Goal: Information Seeking & Learning: Learn about a topic

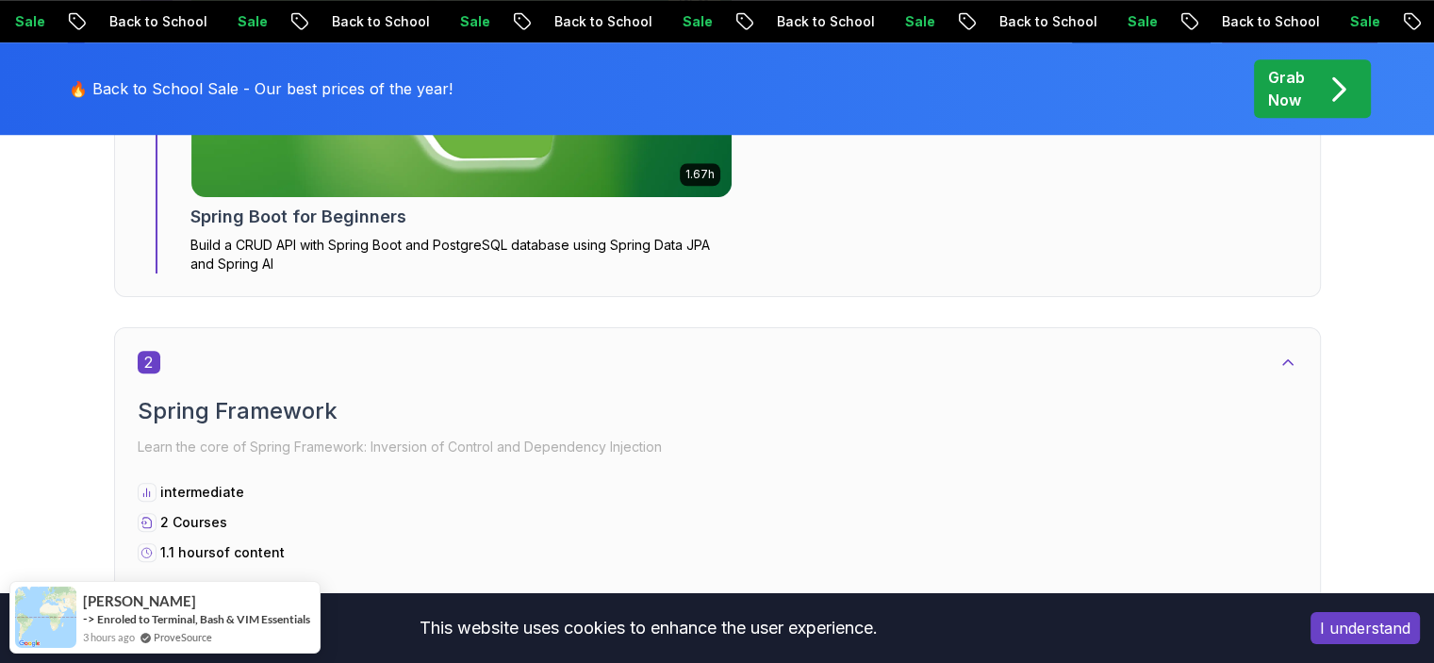
scroll to position [1545, 0]
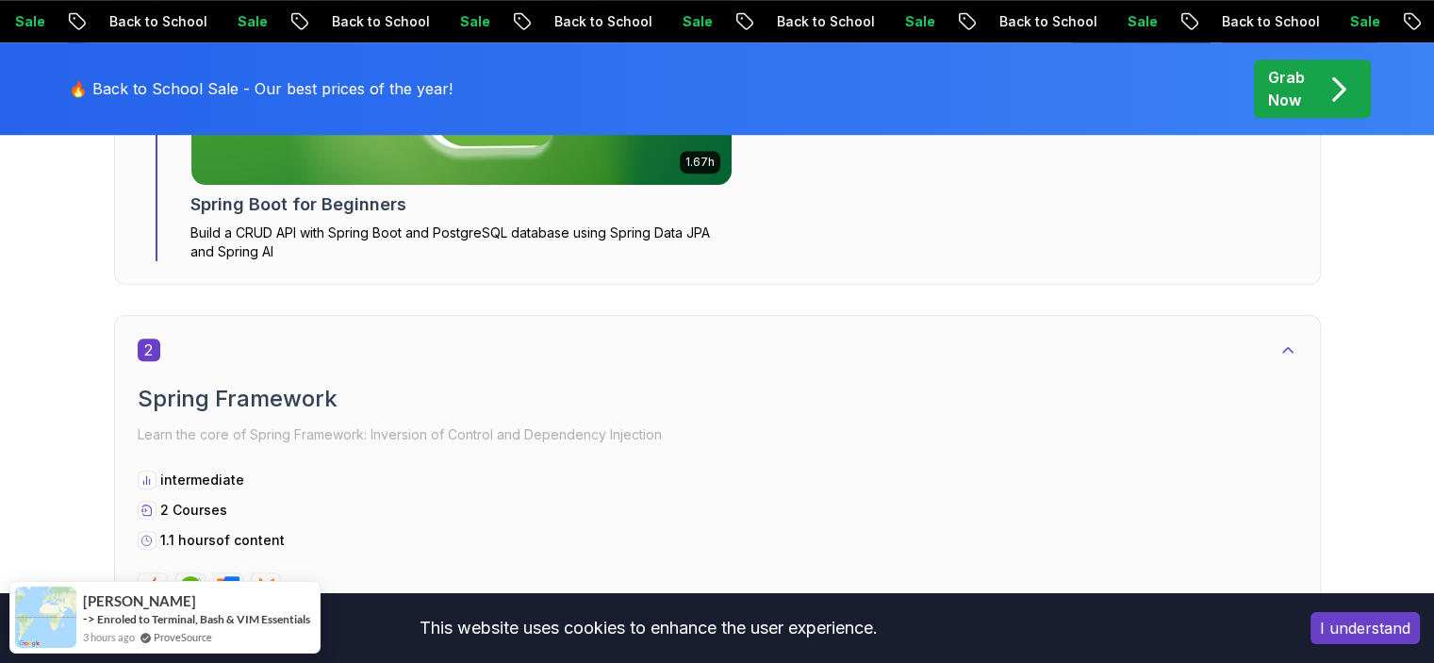
click at [1374, 633] on button "I understand" at bounding box center [1364, 628] width 109 height 32
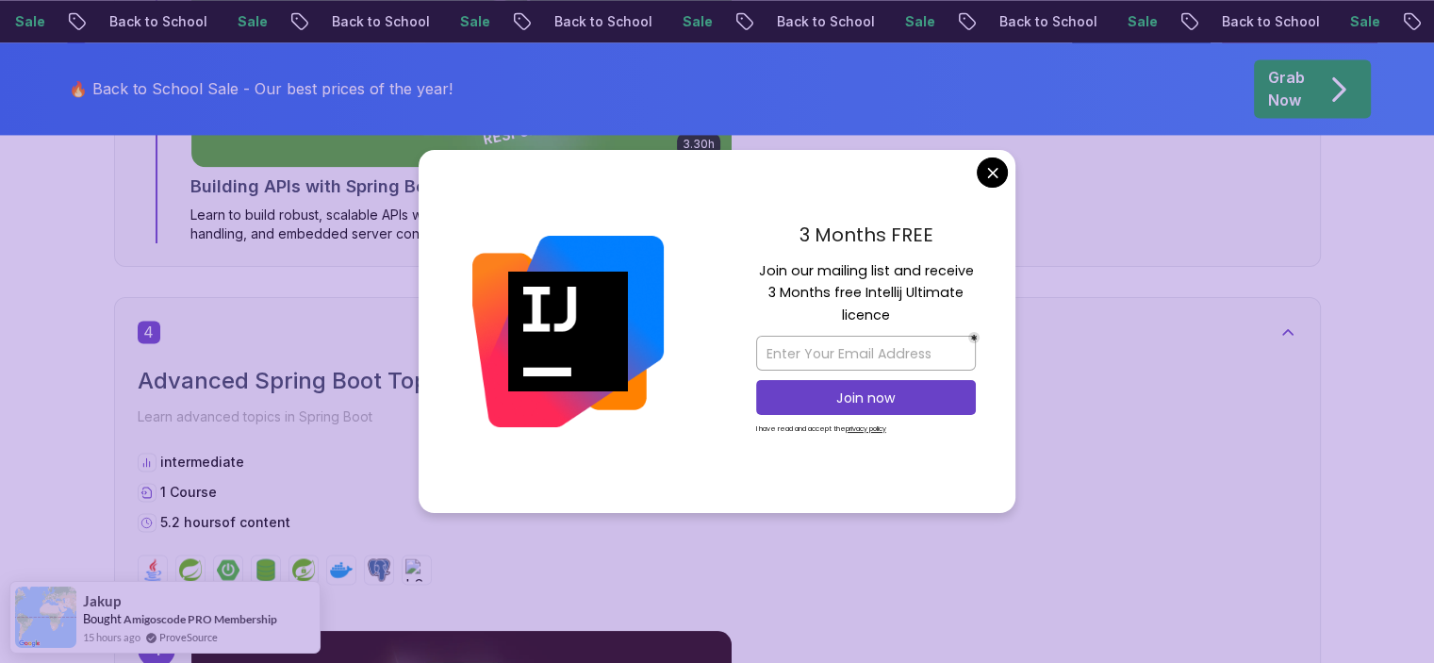
scroll to position [2959, 0]
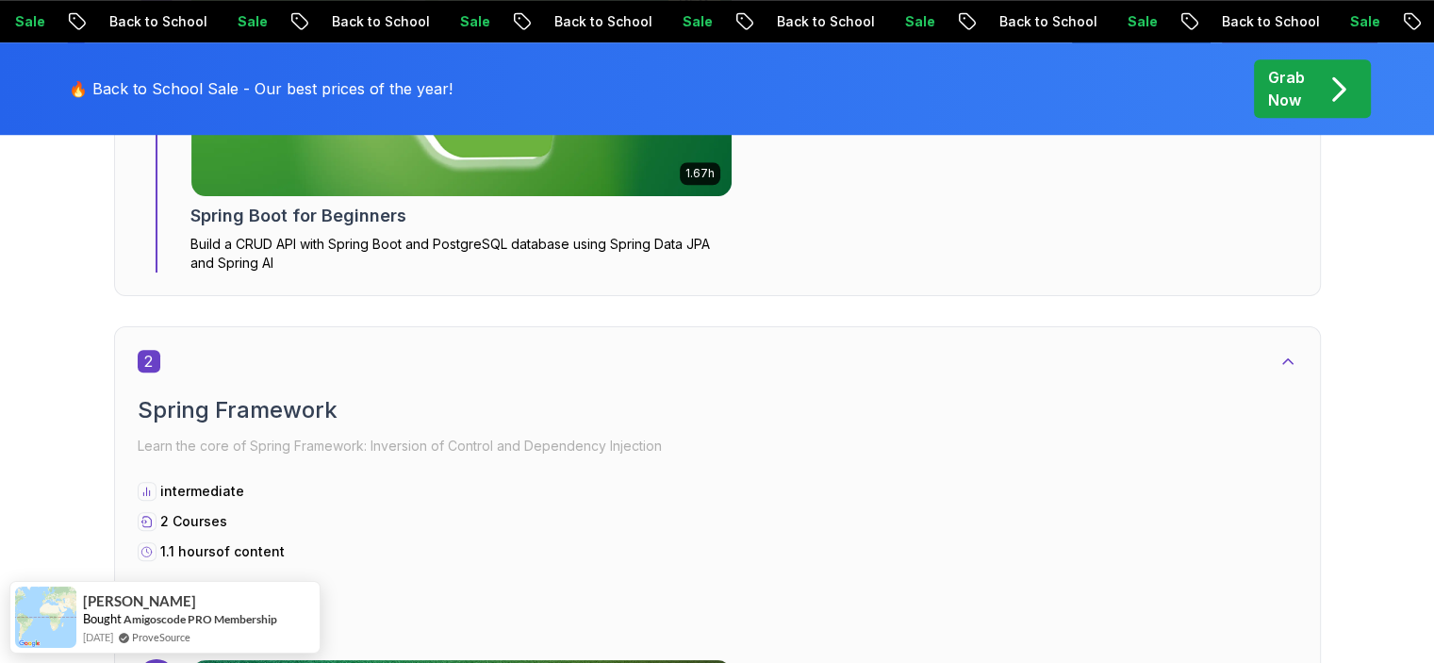
scroll to position [1533, 0]
click at [751, 21] on div "Sale Back to School Sale Back to School Sale Back to School Sale Back to School…" at bounding box center [709, 21] width 1434 height 20
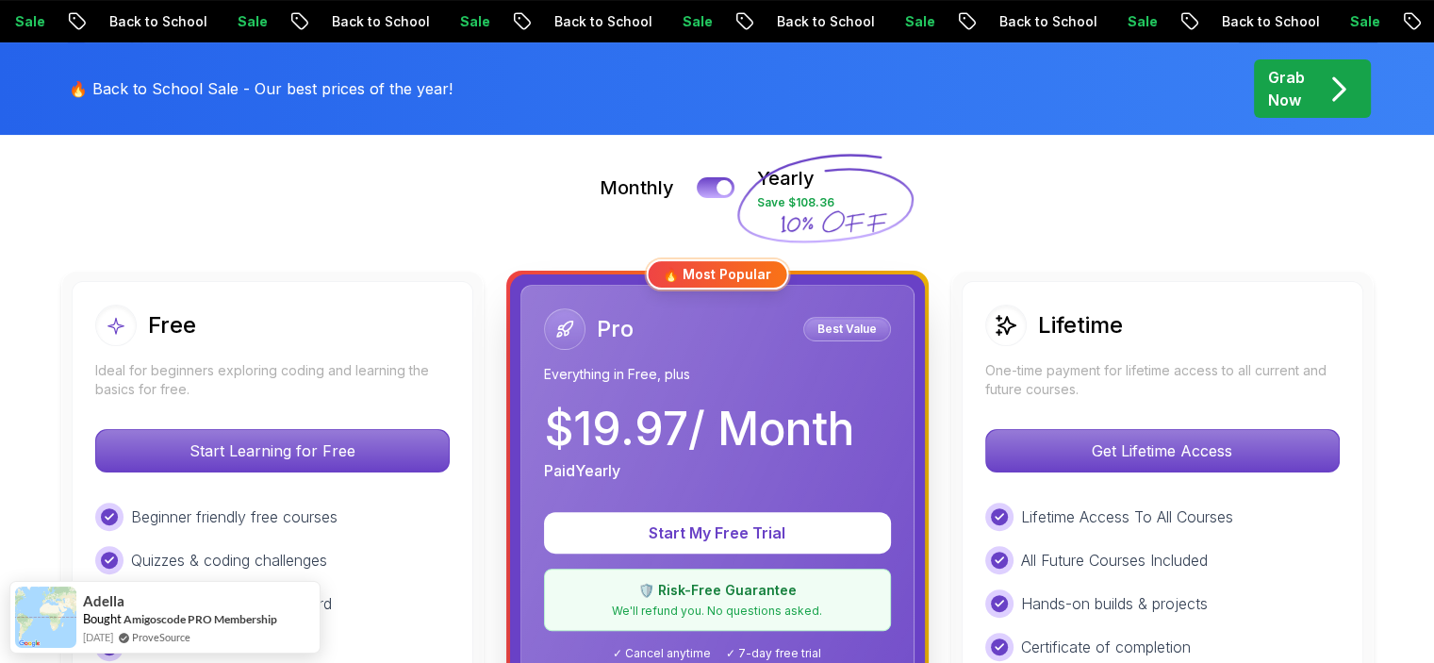
scroll to position [407, 0]
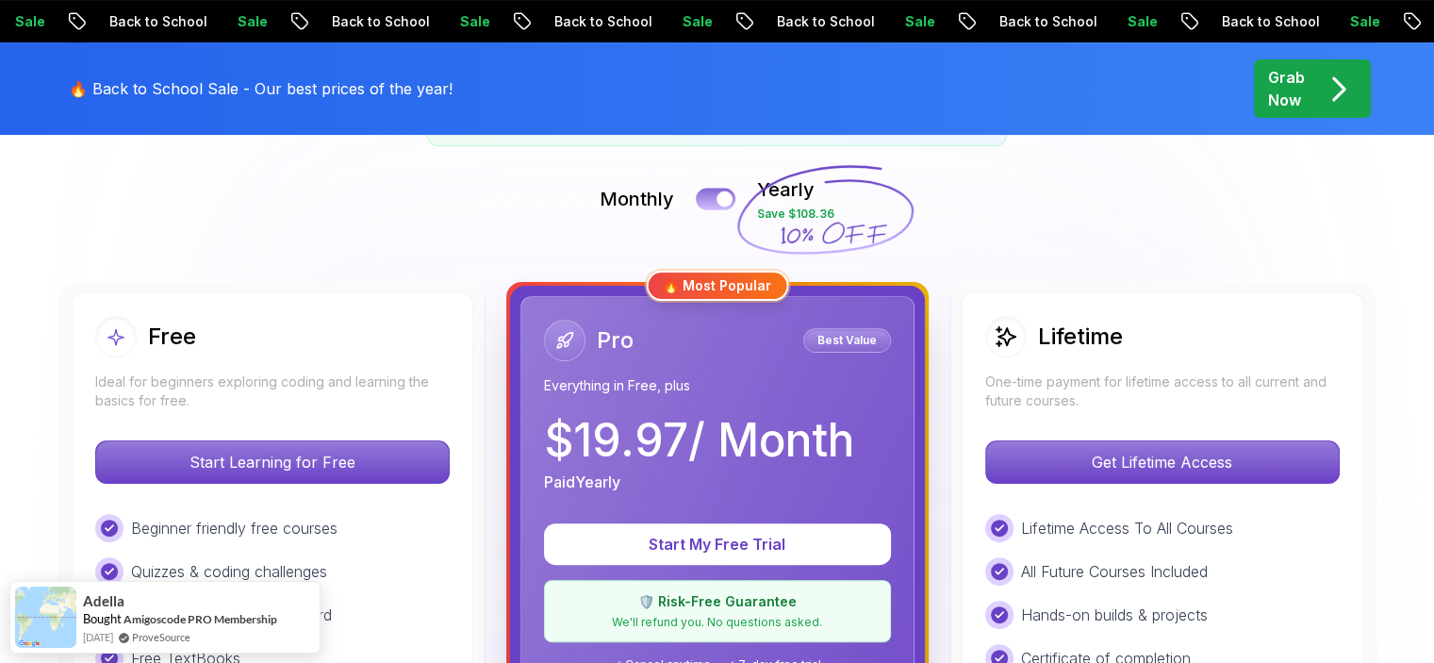
click at [710, 193] on button at bounding box center [716, 199] width 40 height 22
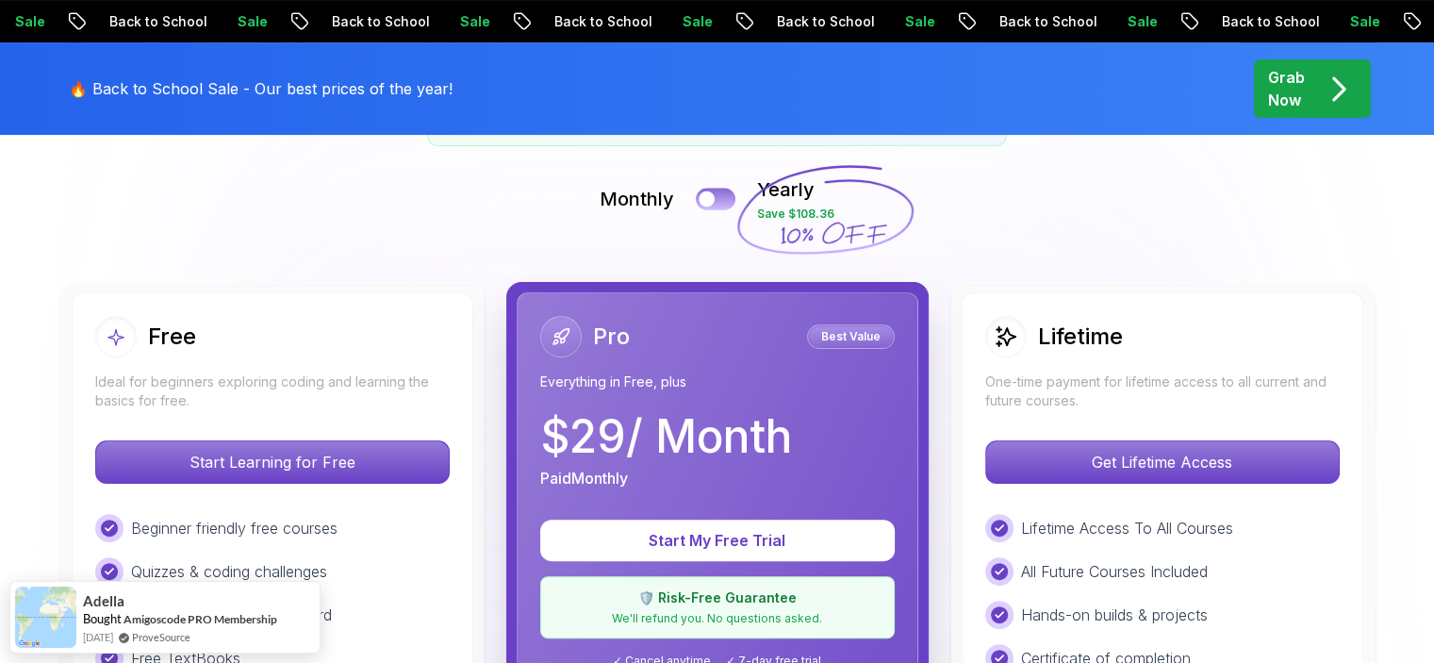
click at [710, 193] on div at bounding box center [707, 199] width 16 height 16
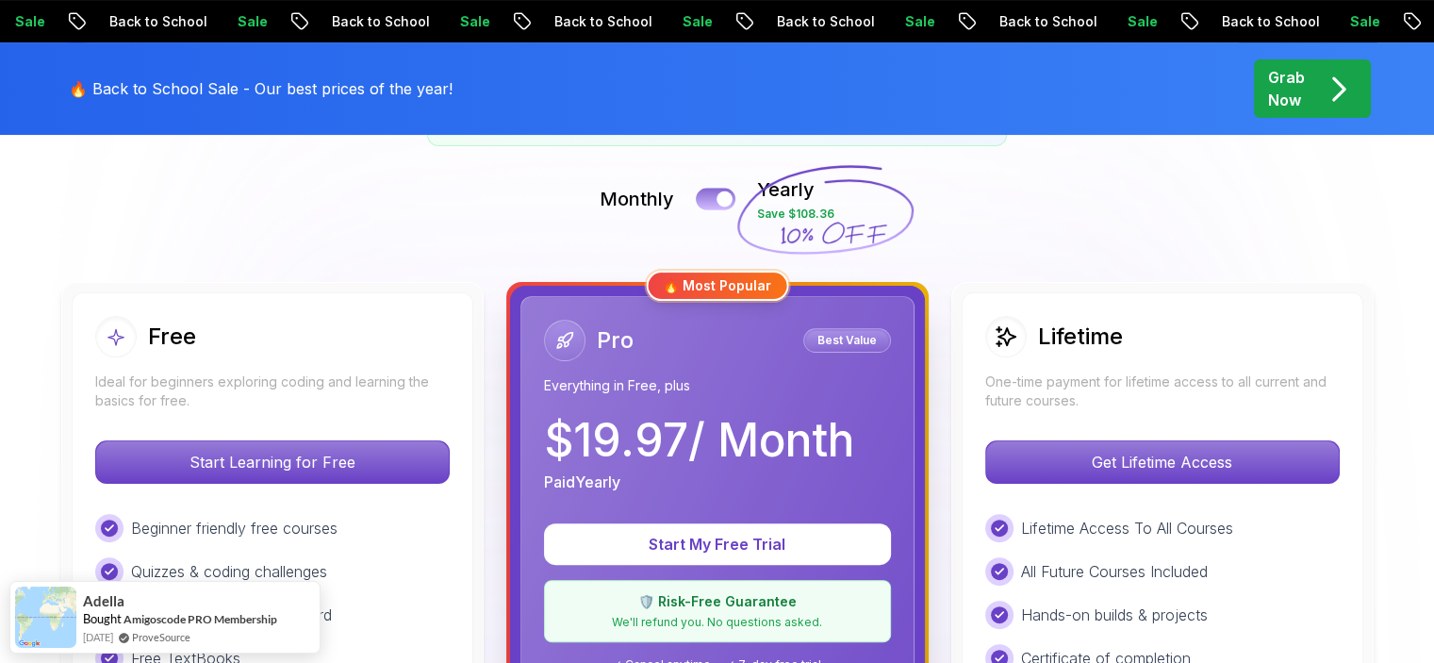
click at [710, 193] on button at bounding box center [716, 199] width 40 height 22
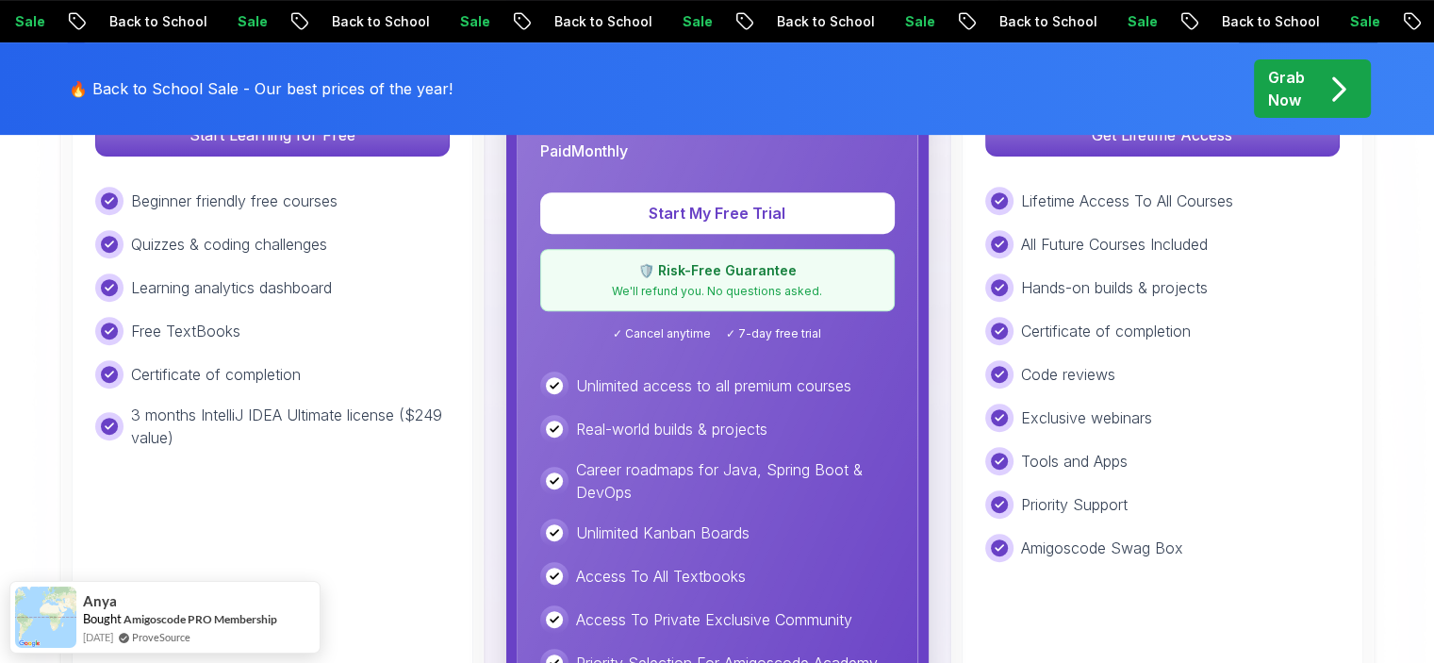
scroll to position [738, 0]
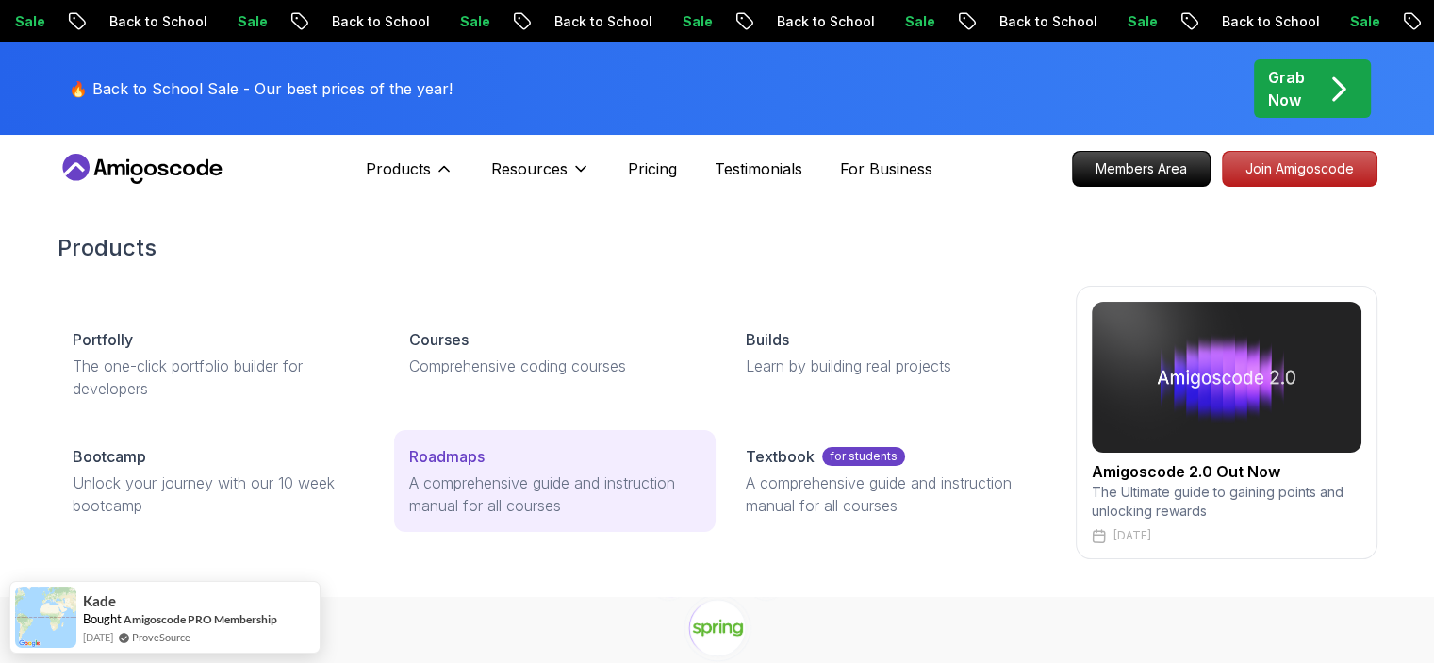
click at [472, 447] on p "Roadmaps" at bounding box center [446, 456] width 75 height 23
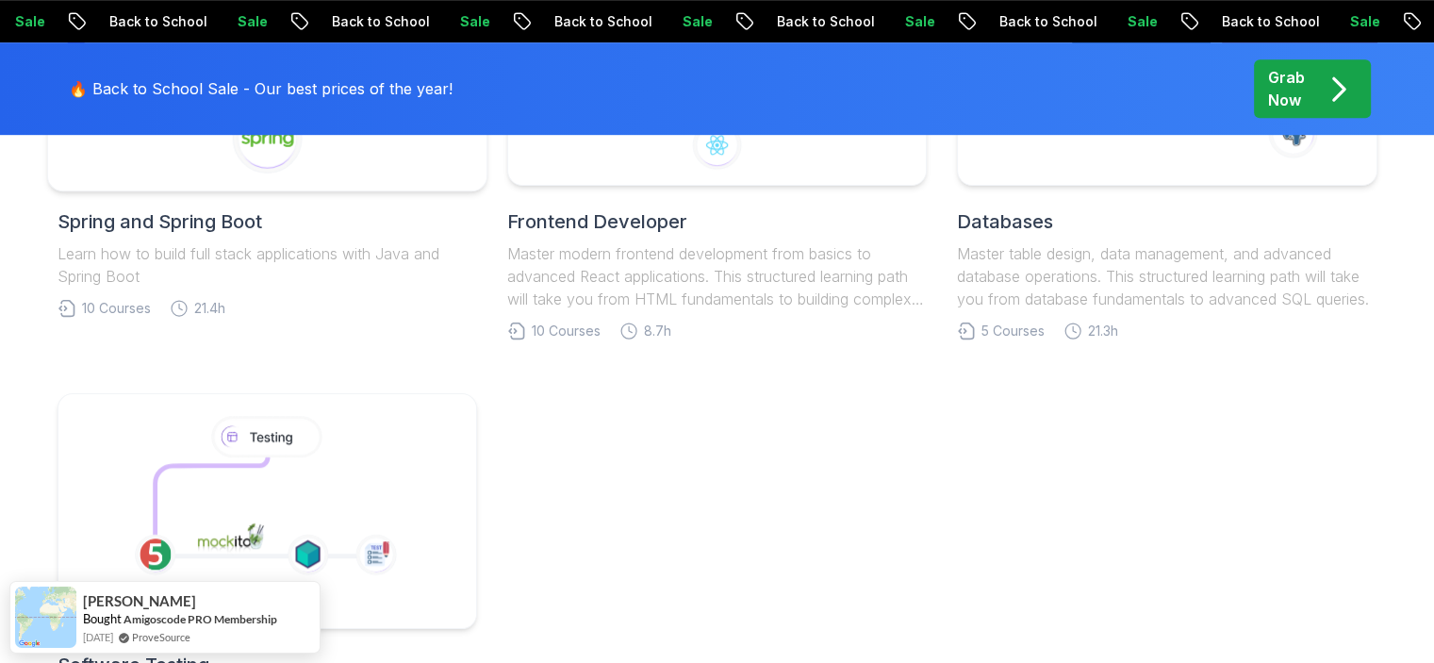
scroll to position [980, 0]
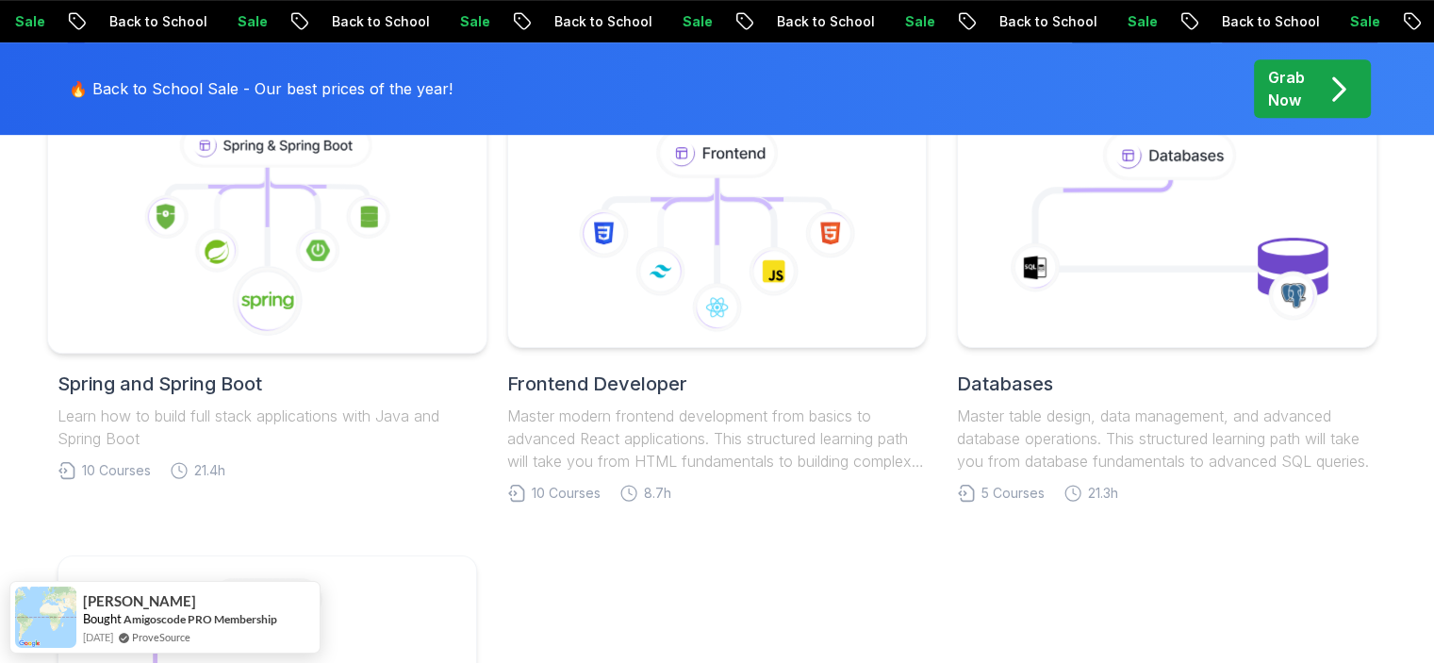
click at [404, 286] on icon at bounding box center [266, 231] width 407 height 214
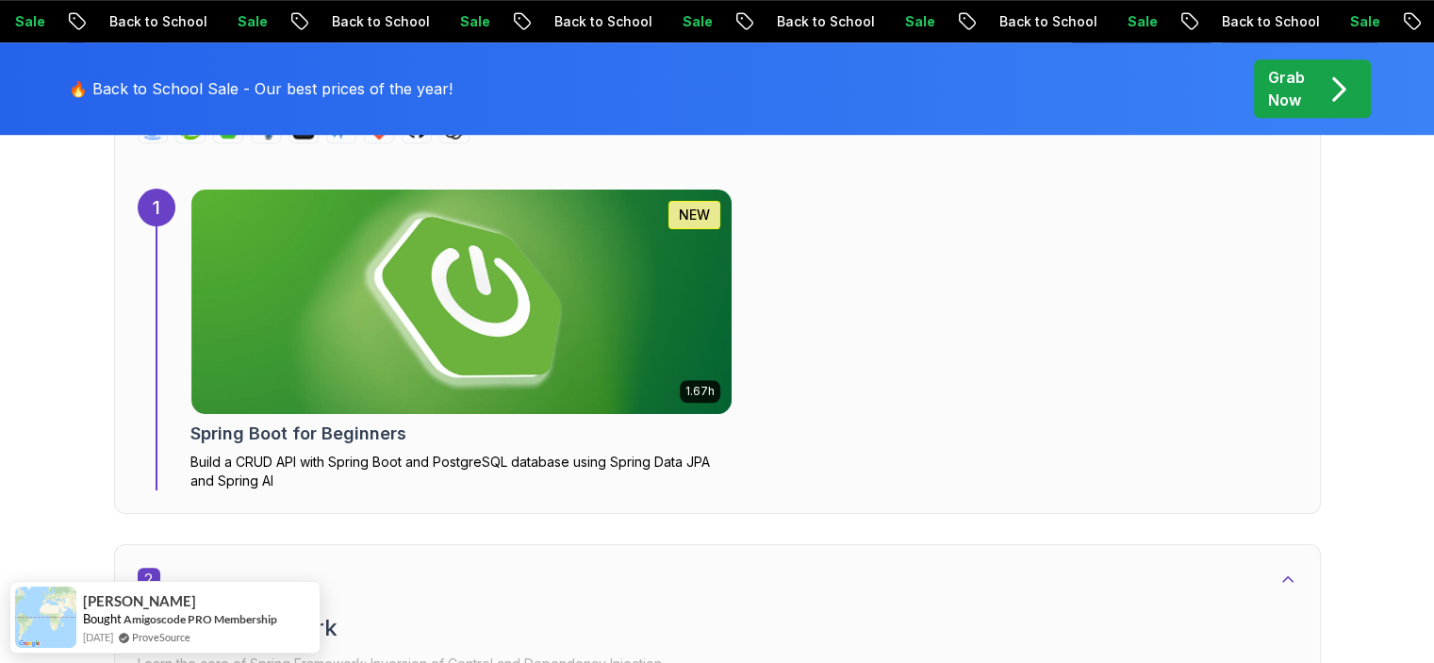
scroll to position [1327, 0]
